Goal: Check status

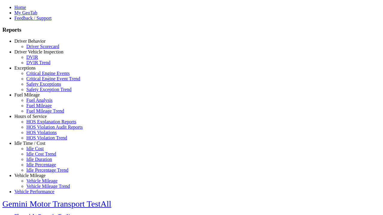
click at [34, 71] on link "Exceptions" at bounding box center [24, 67] width 21 height 5
click at [39, 81] on link "Critical Engine Event Trend" at bounding box center [53, 78] width 54 height 5
type input "*********"
